Goal: Participate in discussion: Engage in conversation with other users on a specific topic

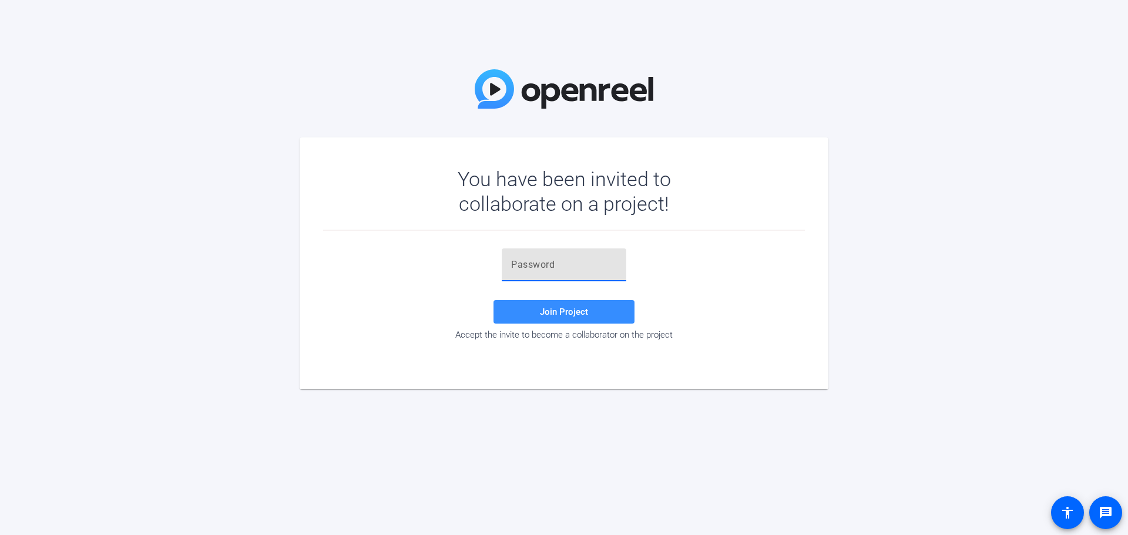
click at [589, 268] on input "text" at bounding box center [564, 265] width 106 height 14
type input "+"
type input "+2is{c"
click at [576, 307] on span "Join Project" at bounding box center [564, 312] width 48 height 11
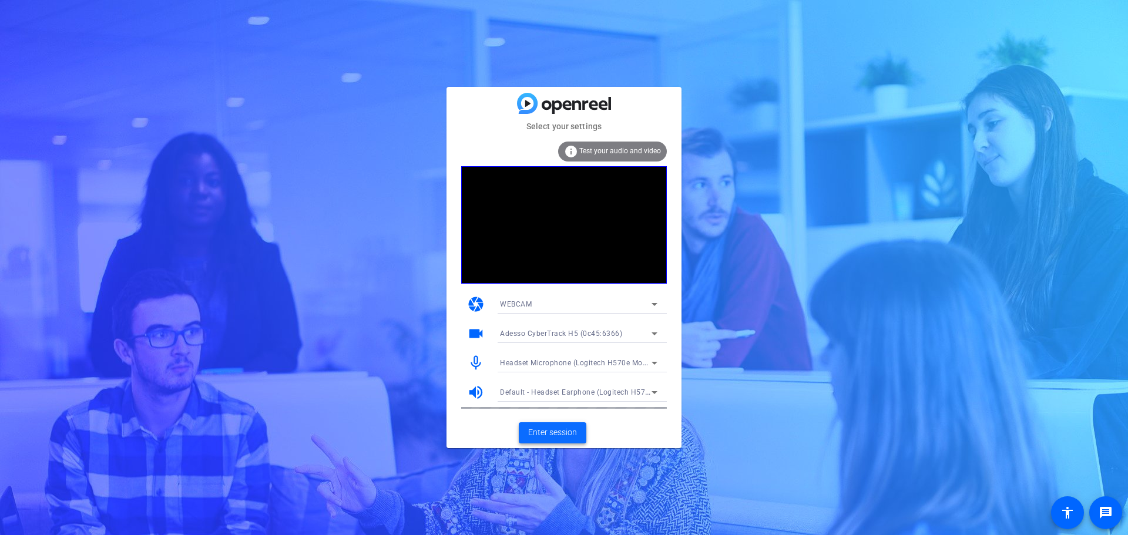
click at [538, 433] on span "Enter session" at bounding box center [552, 433] width 49 height 12
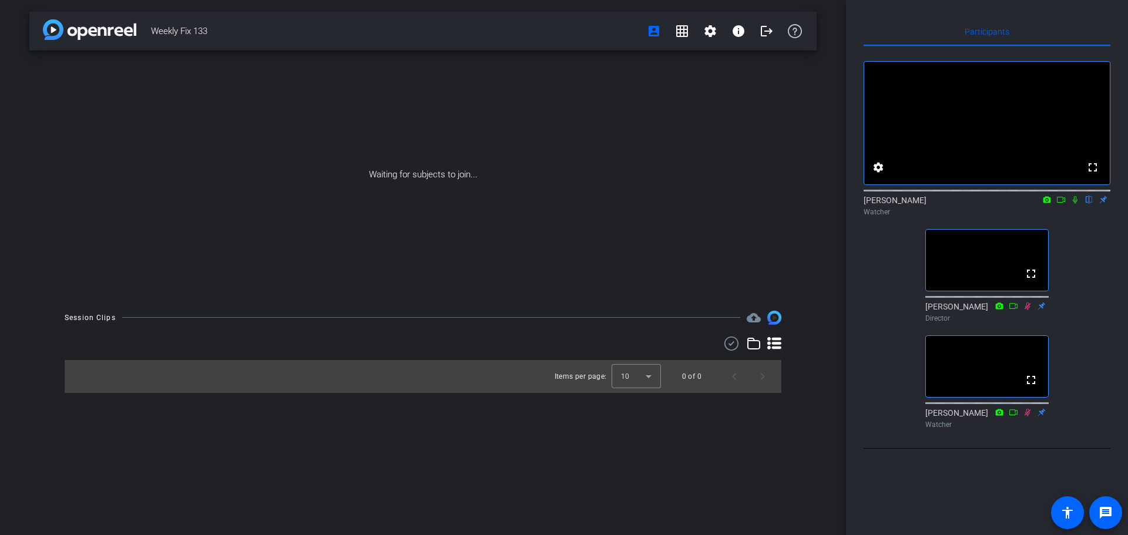
click at [1076, 204] on icon at bounding box center [1074, 200] width 9 height 8
drag, startPoint x: 1078, startPoint y: 216, endPoint x: 1085, endPoint y: 212, distance: 8.5
click at [1078, 204] on icon at bounding box center [1074, 200] width 9 height 8
click at [1075, 204] on icon at bounding box center [1075, 200] width 5 height 8
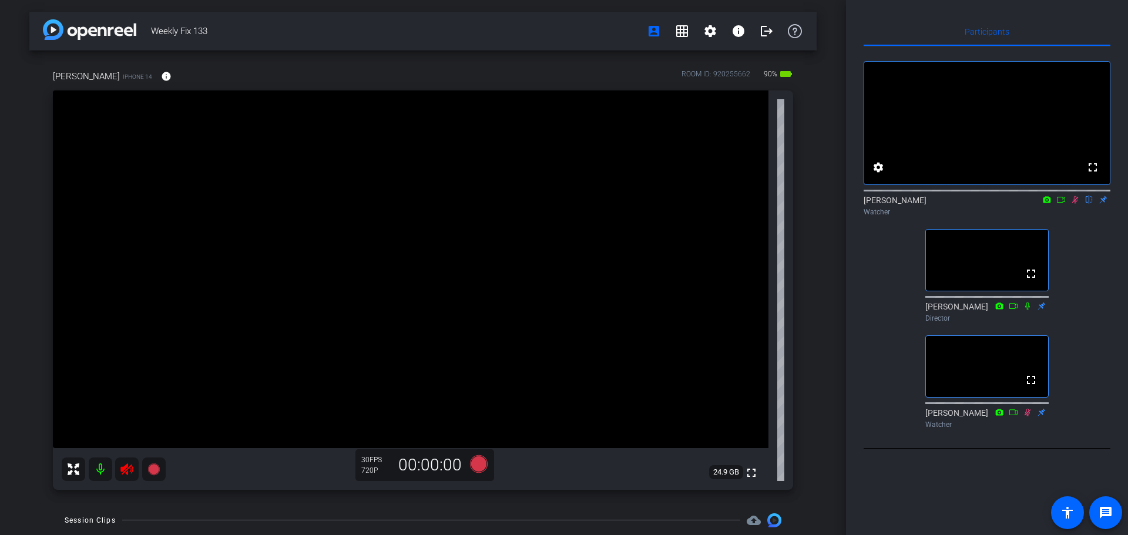
click at [1075, 204] on icon at bounding box center [1074, 200] width 9 height 8
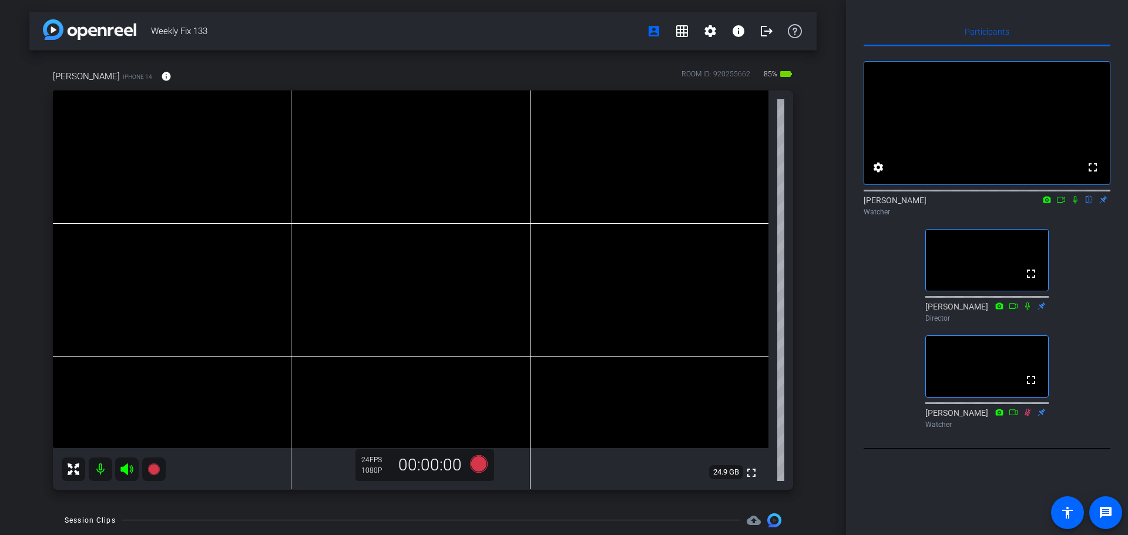
click at [1076, 204] on icon at bounding box center [1075, 200] width 5 height 8
click at [1079, 204] on icon at bounding box center [1074, 200] width 9 height 8
click at [1074, 204] on icon at bounding box center [1075, 200] width 5 height 8
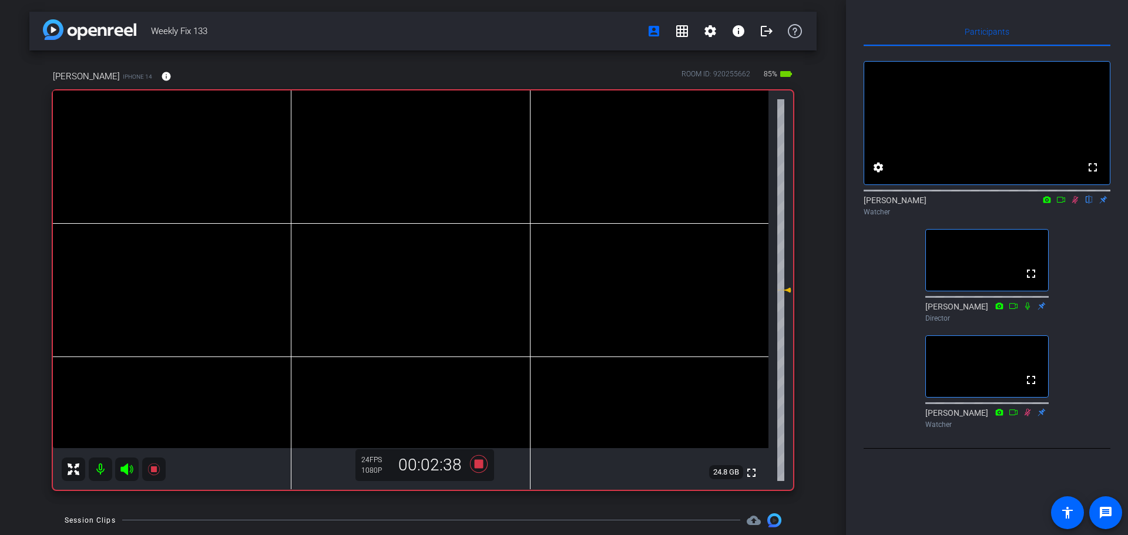
click at [1077, 204] on icon at bounding box center [1075, 200] width 6 height 8
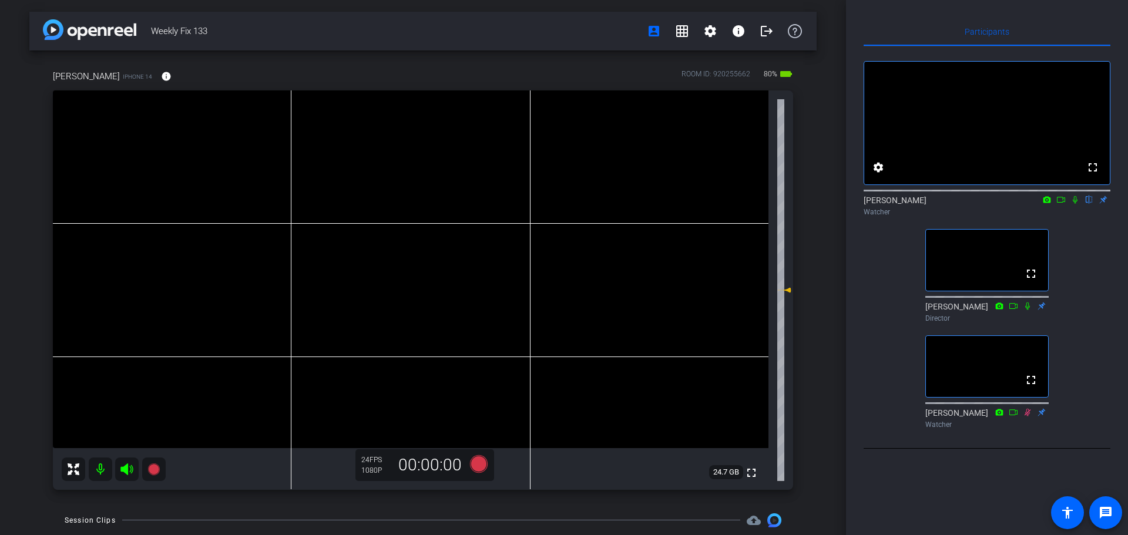
click at [1074, 204] on icon at bounding box center [1075, 200] width 5 height 8
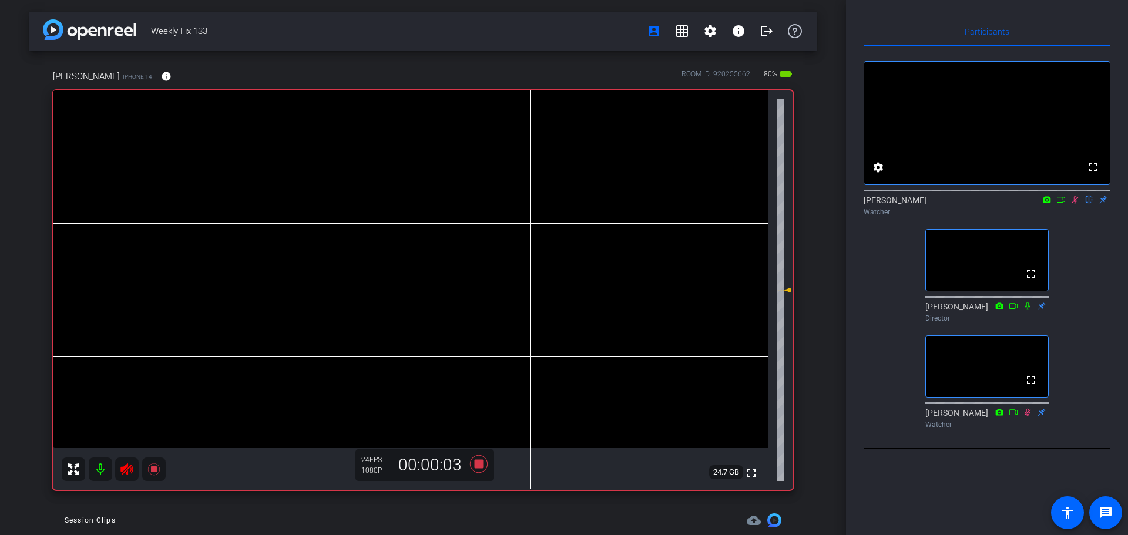
click at [1029, 310] on icon at bounding box center [1027, 306] width 9 height 8
click at [1026, 310] on icon at bounding box center [1027, 306] width 5 height 8
click at [1026, 310] on icon at bounding box center [1027, 306] width 9 height 8
click at [1073, 204] on icon at bounding box center [1074, 200] width 9 height 8
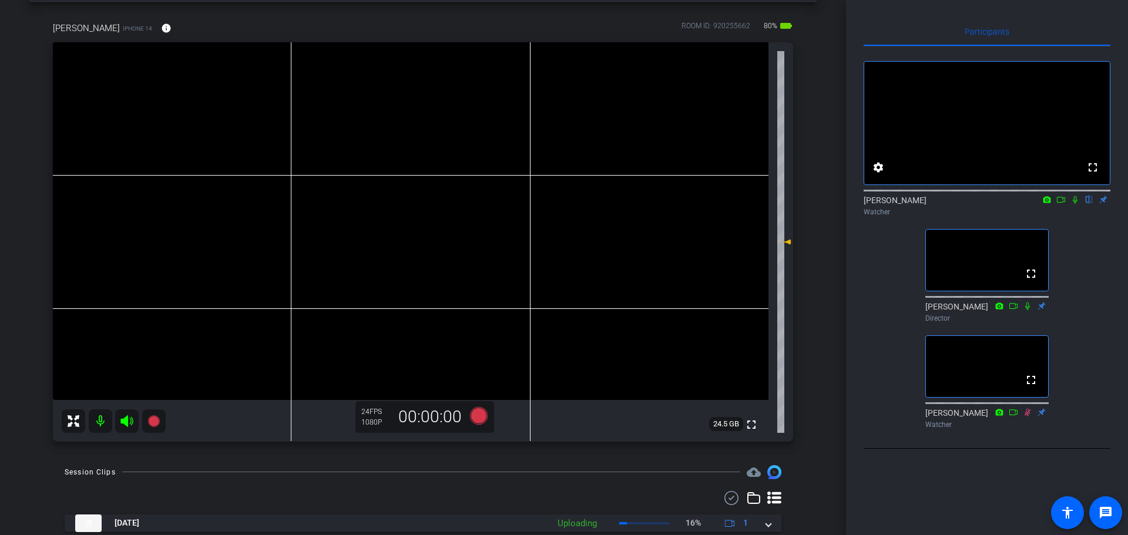
scroll to position [113, 0]
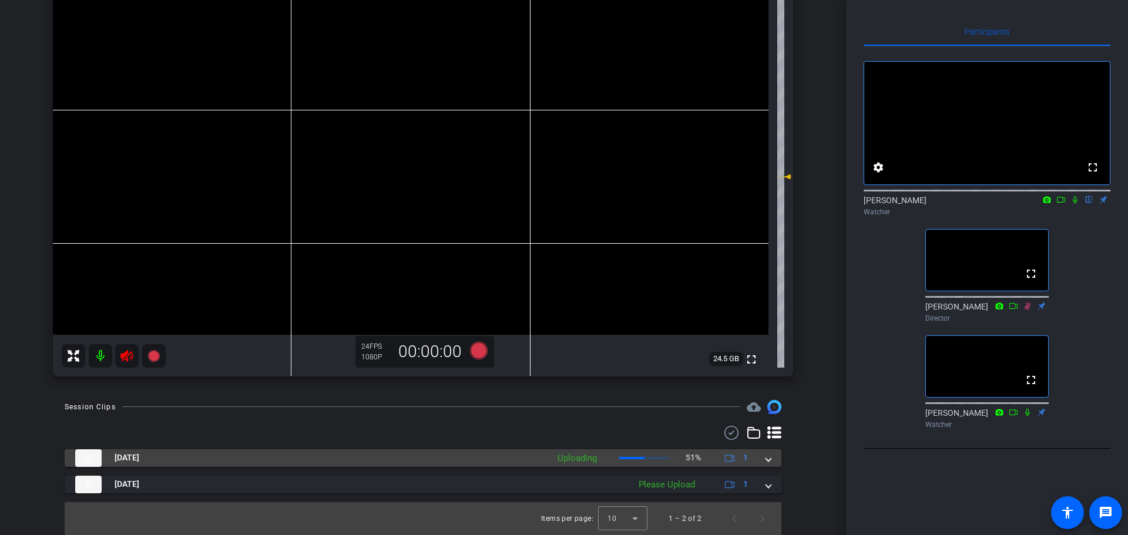
drag, startPoint x: 768, startPoint y: 460, endPoint x: 775, endPoint y: 456, distance: 8.2
click at [768, 461] on mat-expansion-panel-header "[DATE] Uploading 51% 1" at bounding box center [423, 458] width 717 height 18
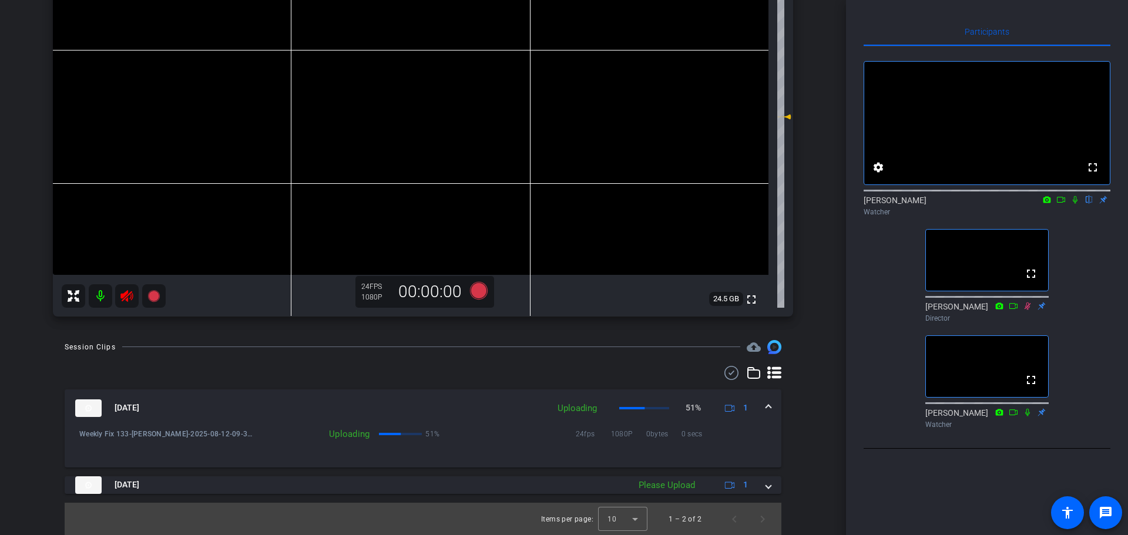
scroll to position [174, 0]
click at [758, 407] on div "[DATE] Uploading 51% 1" at bounding box center [420, 408] width 691 height 18
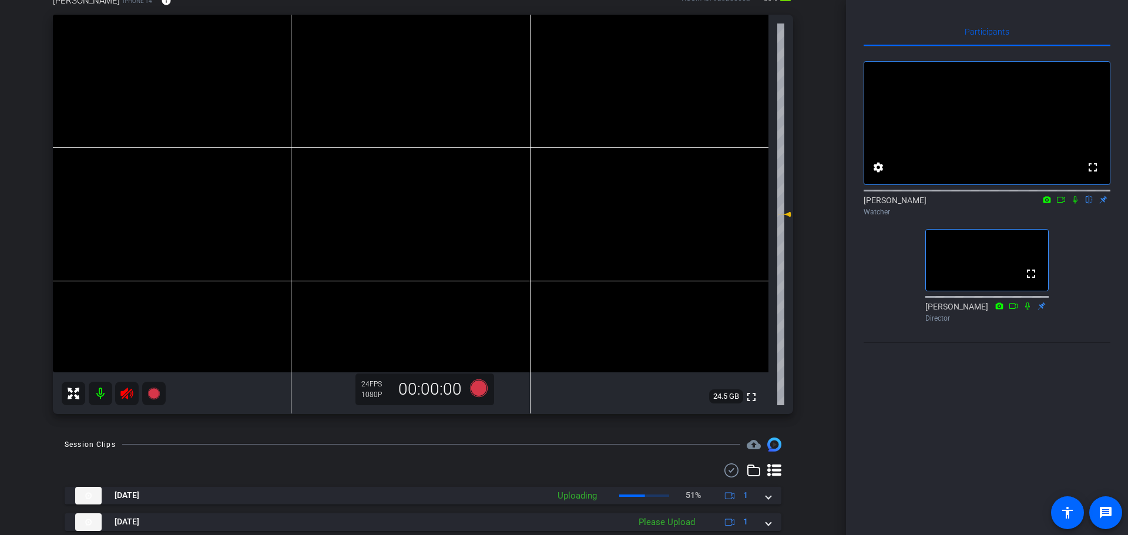
scroll to position [113, 0]
